Goal: Information Seeking & Learning: Learn about a topic

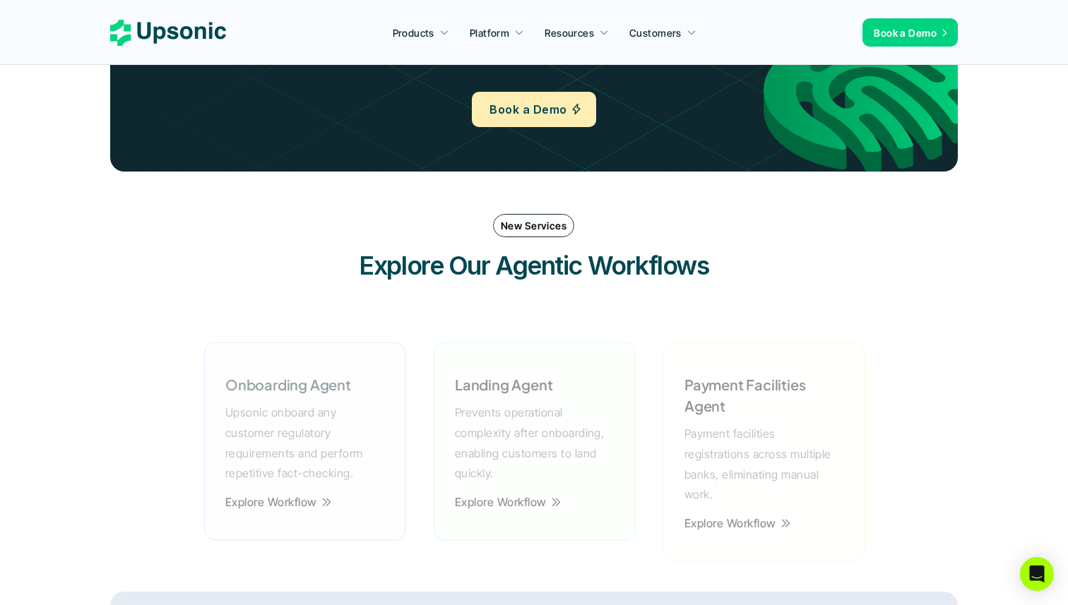
scroll to position [1855, 0]
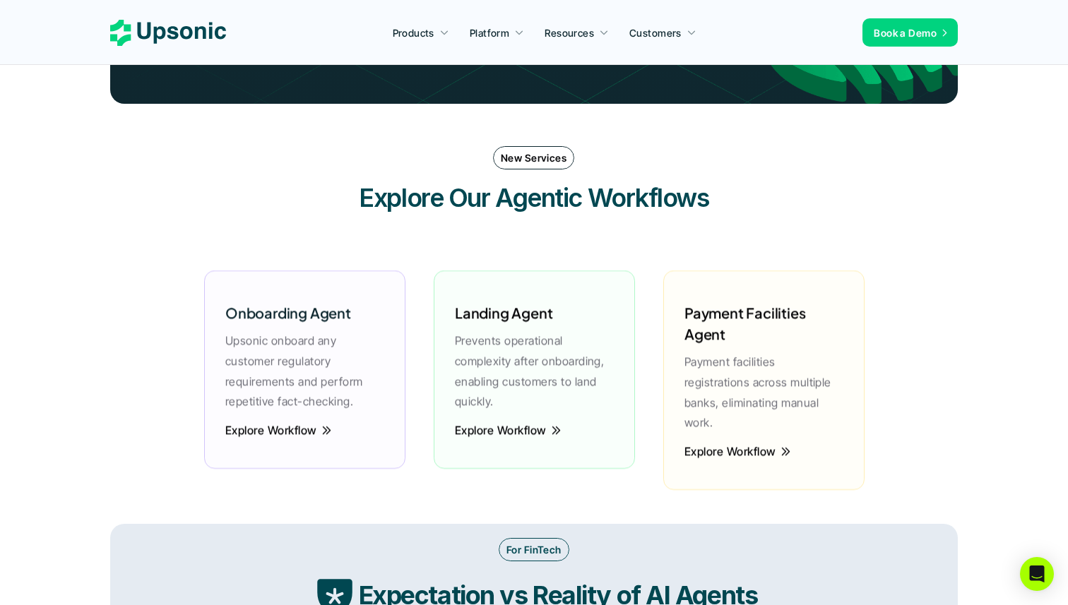
click at [390, 217] on div "New Services Explore Our Agentic Workflows" at bounding box center [534, 180] width 848 height 97
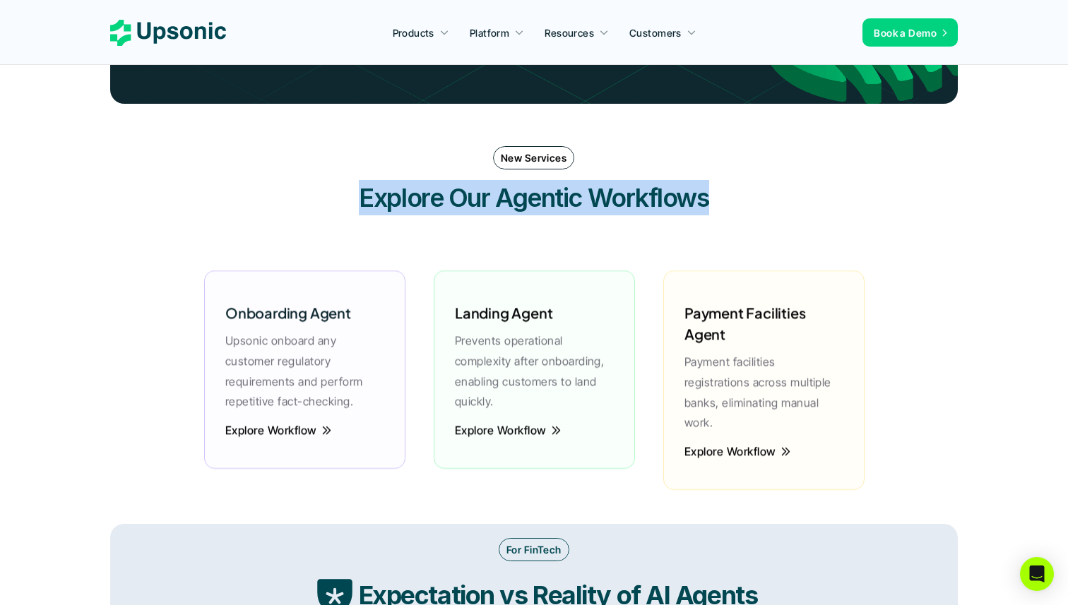
drag, startPoint x: 362, startPoint y: 203, endPoint x: 742, endPoint y: 195, distance: 380.1
click at [742, 195] on h3 "Explore Our Agentic Workflows" at bounding box center [534, 197] width 424 height 35
copy h3 "Explore Our Agentic Workflows"
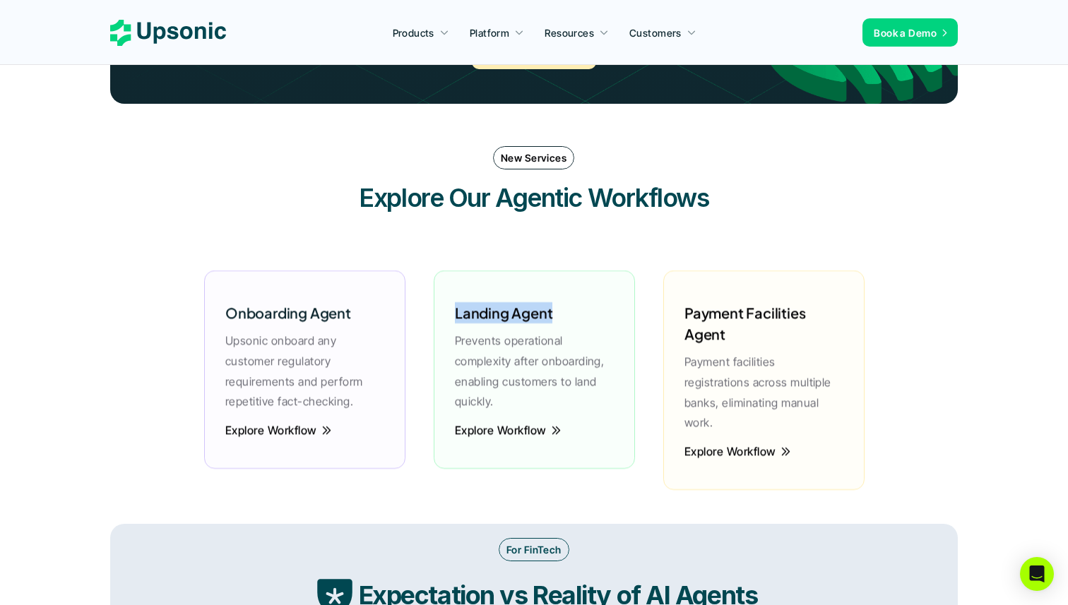
drag, startPoint x: 443, startPoint y: 304, endPoint x: 554, endPoint y: 316, distance: 112.2
click at [554, 316] on div "Landing Agent Prevents operational complexity after onboarding, enabling custom…" at bounding box center [534, 370] width 201 height 198
copy h6 "Landing Agent"
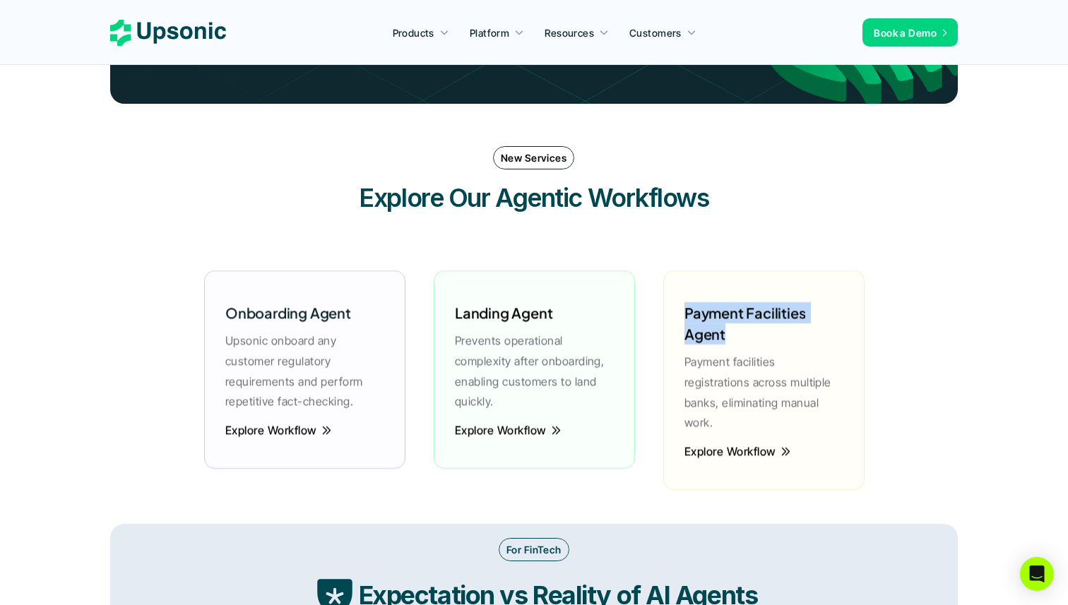
drag, startPoint x: 680, startPoint y: 311, endPoint x: 748, endPoint y: 345, distance: 75.8
click at [748, 345] on div "Payment Facilities Agent Payment facilities registrations across multiple banks…" at bounding box center [763, 364] width 173 height 159
copy h6 "Payment Facilities Agent"
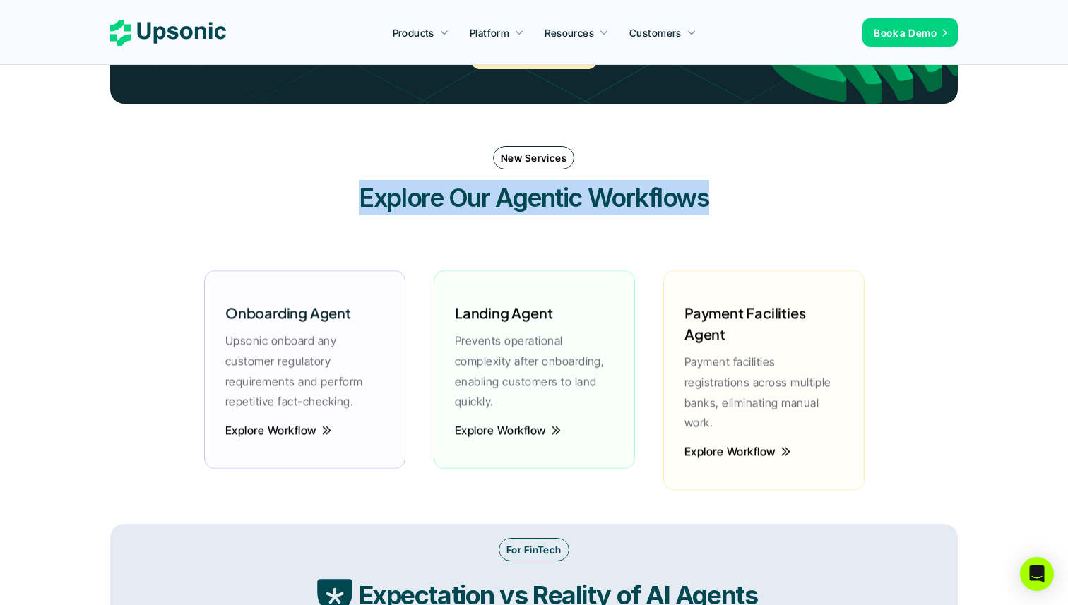
drag, startPoint x: 360, startPoint y: 203, endPoint x: 767, endPoint y: 208, distance: 406.9
click at [767, 208] on div "New Services Explore Our Agentic Workflows" at bounding box center [534, 180] width 848 height 97
drag, startPoint x: 767, startPoint y: 208, endPoint x: 513, endPoint y: 201, distance: 253.7
click at [509, 201] on div "New Services Explore Our Agentic Workflows" at bounding box center [534, 180] width 848 height 97
